Goal: Obtain resource: Download file/media

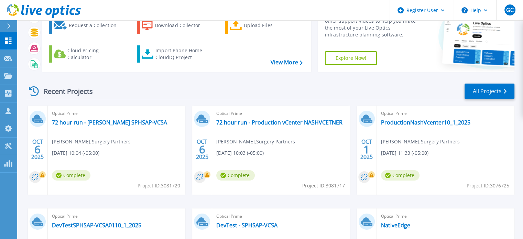
scroll to position [44, 0]
click at [132, 122] on link "72 hour run - [PERSON_NAME] SPHSAP-VCSA" at bounding box center [109, 122] width 115 height 7
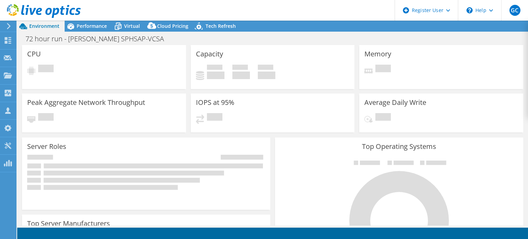
select select "USD"
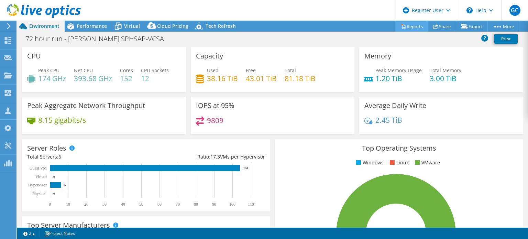
click at [404, 26] on link "Reports" at bounding box center [411, 26] width 33 height 11
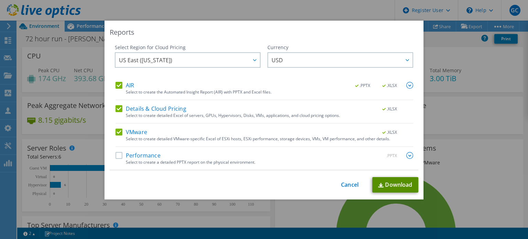
click at [387, 180] on link "Download" at bounding box center [395, 184] width 46 height 15
click at [351, 184] on link "Cancel" at bounding box center [350, 184] width 18 height 7
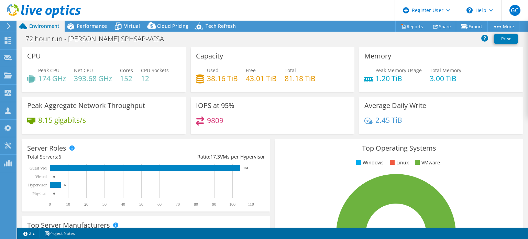
click at [27, 13] on use at bounding box center [44, 11] width 74 height 14
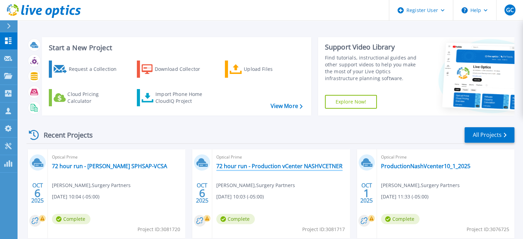
click at [266, 163] on link "72 hour run - Production vCenter NASHVCETNER" at bounding box center [279, 166] width 126 height 7
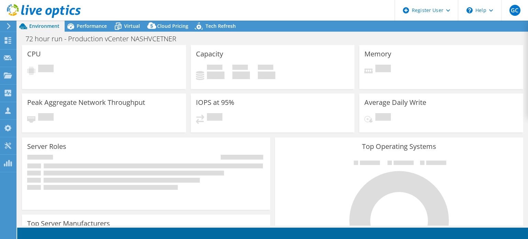
select select "USD"
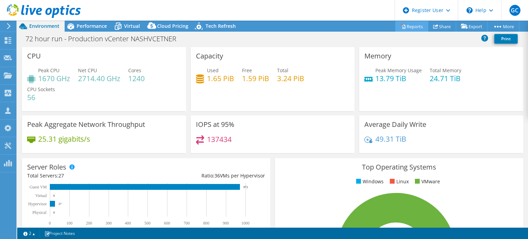
click at [401, 27] on link "Reports" at bounding box center [411, 26] width 33 height 11
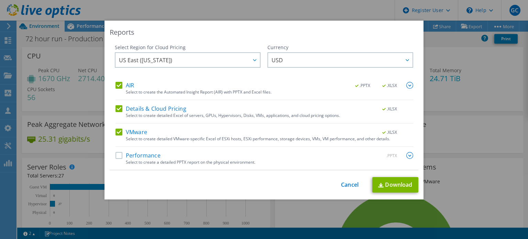
click at [117, 155] on label "Performance" at bounding box center [137, 155] width 45 height 7
click at [0, 0] on input "Performance" at bounding box center [0, 0] width 0 height 0
click at [385, 184] on link "Download" at bounding box center [395, 184] width 46 height 15
click at [345, 187] on link "Cancel" at bounding box center [350, 184] width 18 height 7
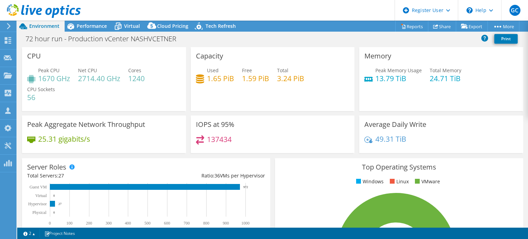
click at [30, 8] on use at bounding box center [44, 11] width 74 height 14
